Goal: Navigation & Orientation: Find specific page/section

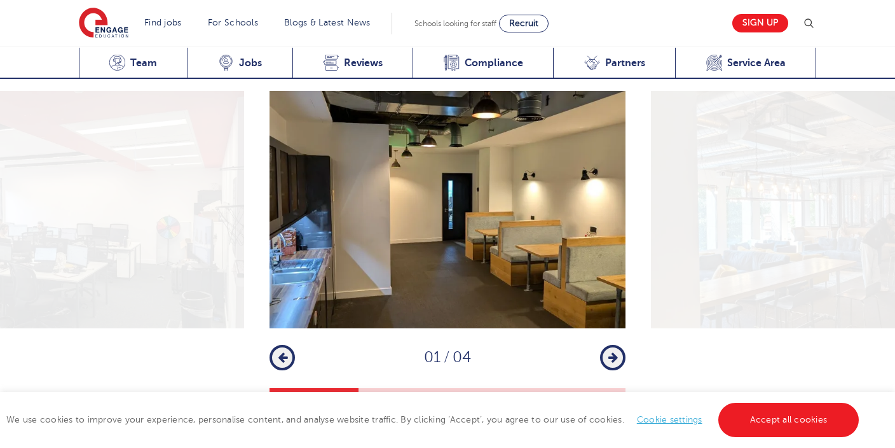
scroll to position [1714, 0]
click at [611, 351] on icon "button" at bounding box center [613, 356] width 10 height 11
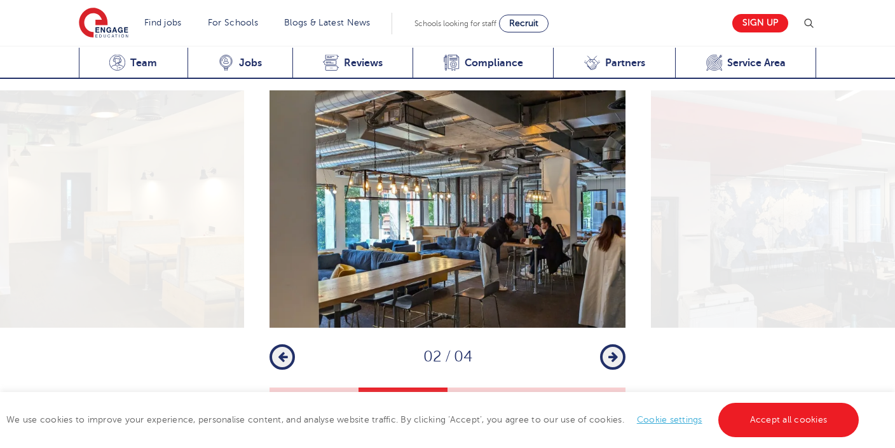
click at [611, 351] on icon "button" at bounding box center [613, 356] width 10 height 11
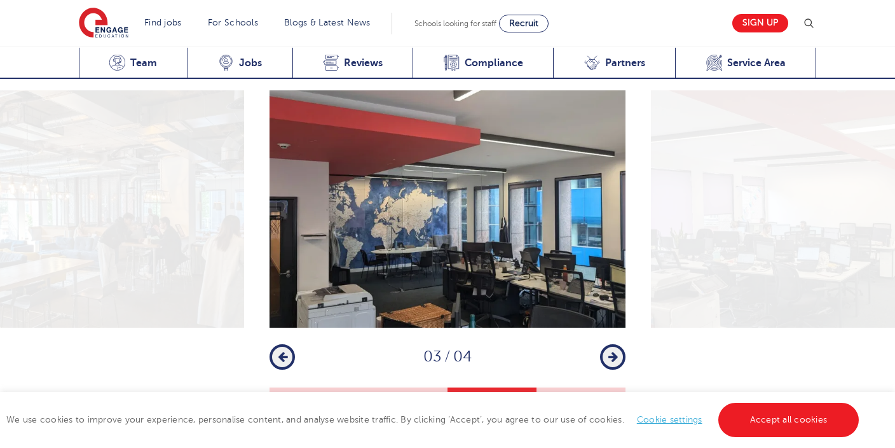
click at [611, 351] on icon "button" at bounding box center [613, 356] width 10 height 11
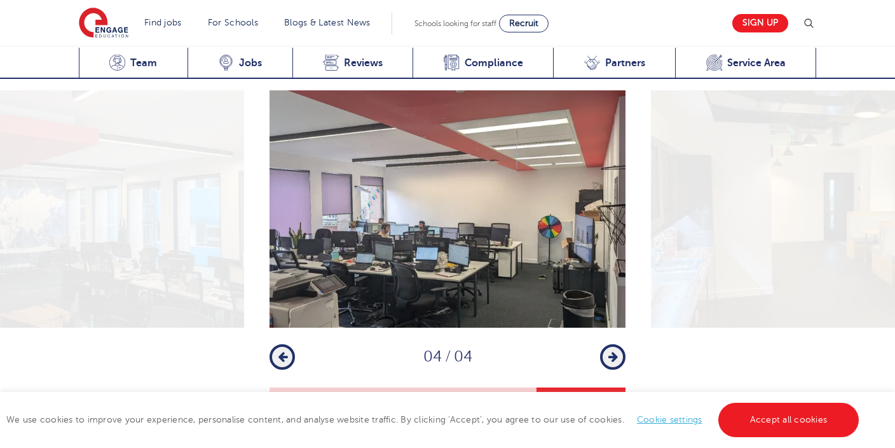
click at [611, 351] on icon "button" at bounding box center [613, 356] width 10 height 11
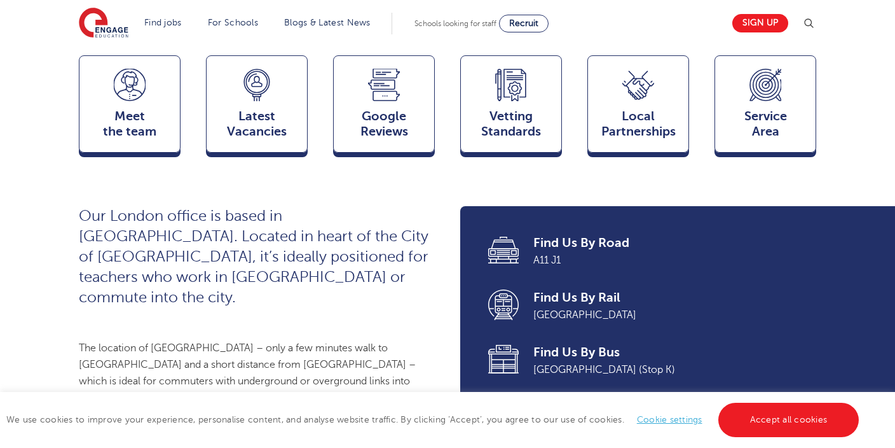
scroll to position [0, 0]
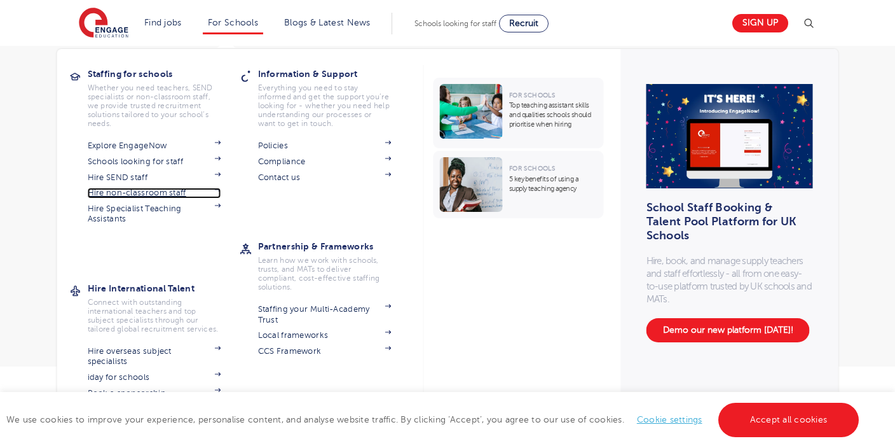
click at [136, 193] on link "Hire non-classroom staff" at bounding box center [155, 193] width 134 height 10
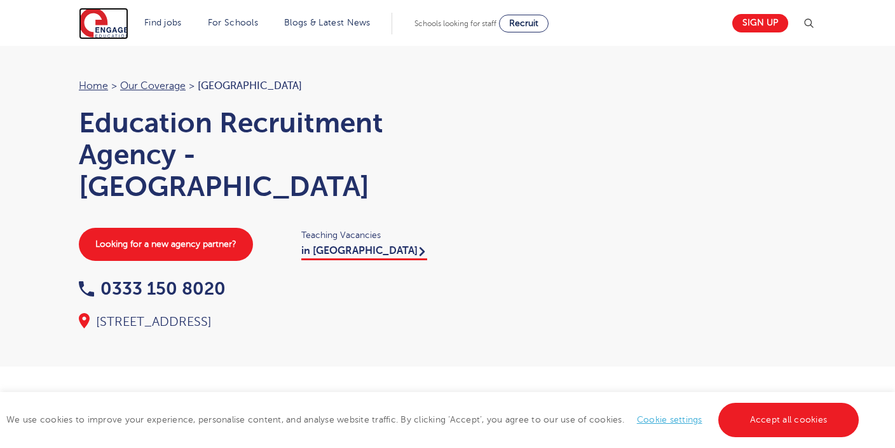
click at [107, 32] on img at bounding box center [104, 24] width 50 height 32
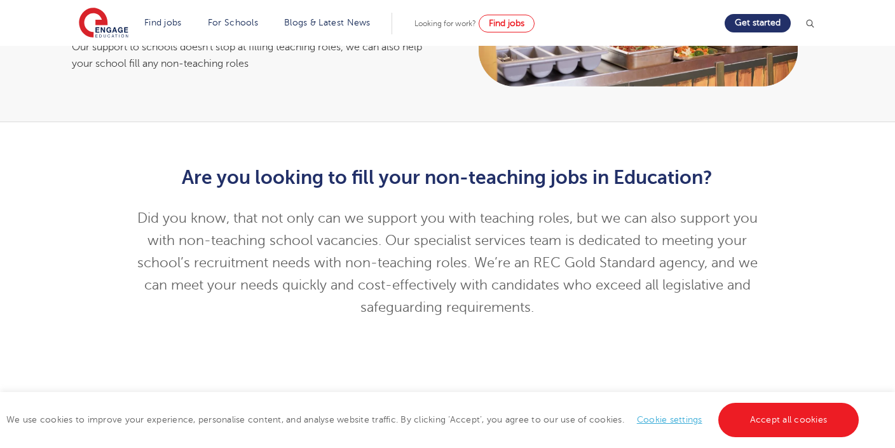
scroll to position [207, 0]
